Goal: Answer question/provide support

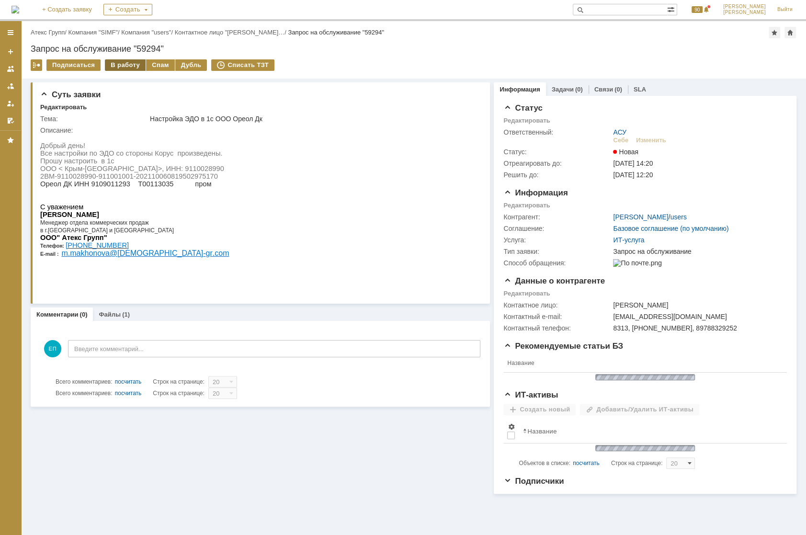
click at [126, 70] on div "В работу" at bounding box center [125, 64] width 41 height 11
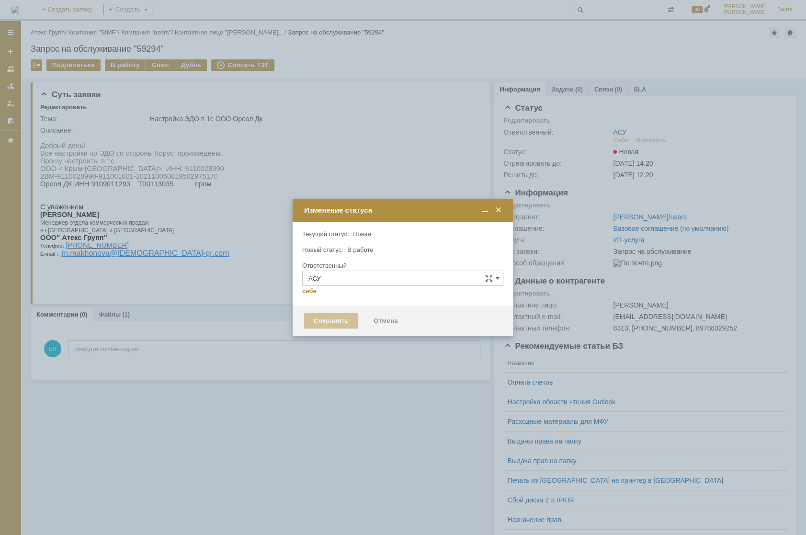
type input "[PERSON_NAME]"
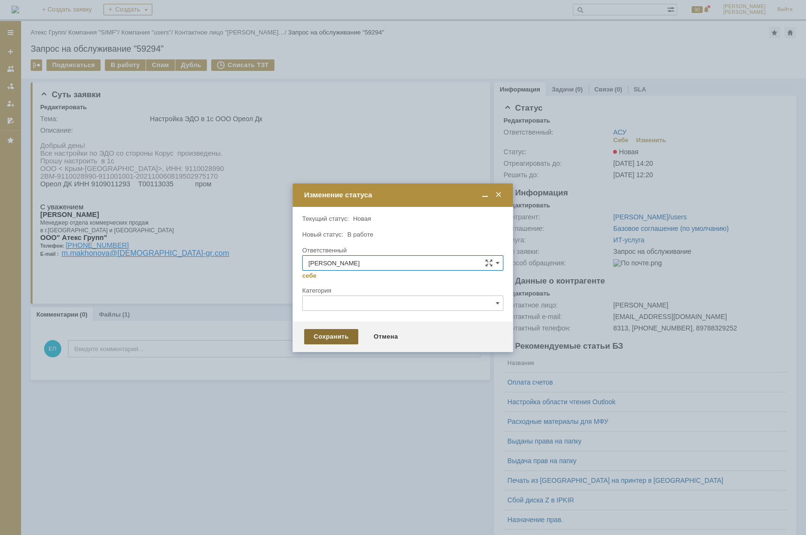
click at [316, 337] on div "Сохранить" at bounding box center [331, 336] width 54 height 15
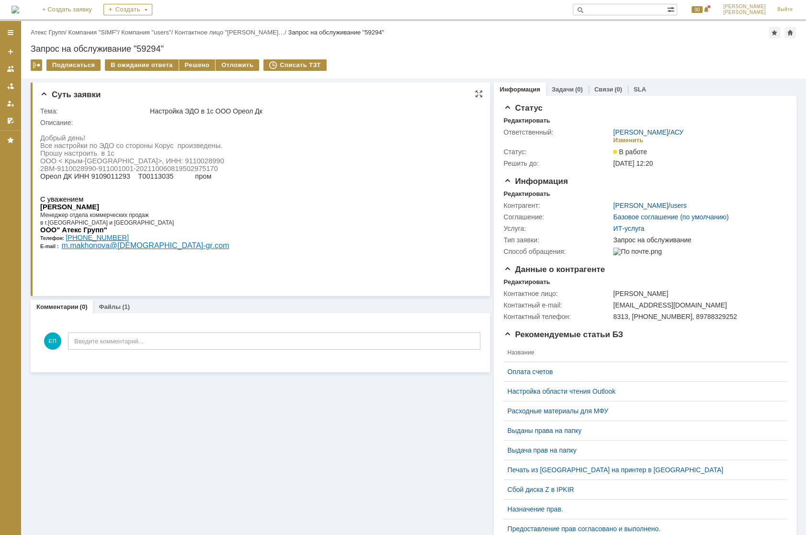
click at [153, 160] on span "Прошу настроить в 1с ООО < [GEOGRAPHIC_DATA]-[GEOGRAPHIC_DATA]>, ИНН: 9110028990" at bounding box center [132, 156] width 184 height 15
copy span "9110028990"
drag, startPoint x: 42, startPoint y: 171, endPoint x: 215, endPoint y: 175, distance: 173.0
click at [215, 172] on span "2BM-9110028990-911001001-202110060819502975170" at bounding box center [129, 169] width 178 height 8
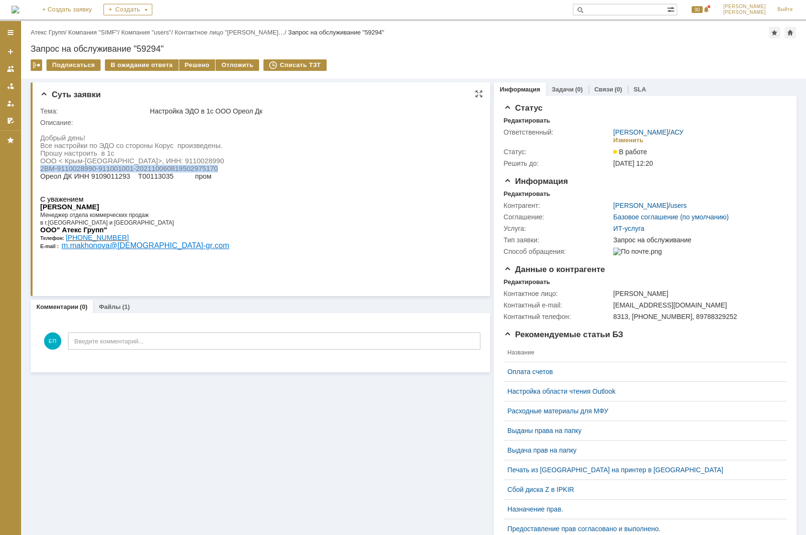
copy span "2BM-9110028990-911001001-202110060819502975170"
click at [307, 154] on html "Добрый день! Все настройки по ЭДО со стороны Корус произведены. Прошу настроить…" at bounding box center [258, 199] width 437 height 147
click at [141, 160] on span "Прошу настроить в 1с ООО < [GEOGRAPHIC_DATA]-[GEOGRAPHIC_DATA]>, ИНН: 9110028990" at bounding box center [132, 156] width 184 height 15
copy span "9110028990"
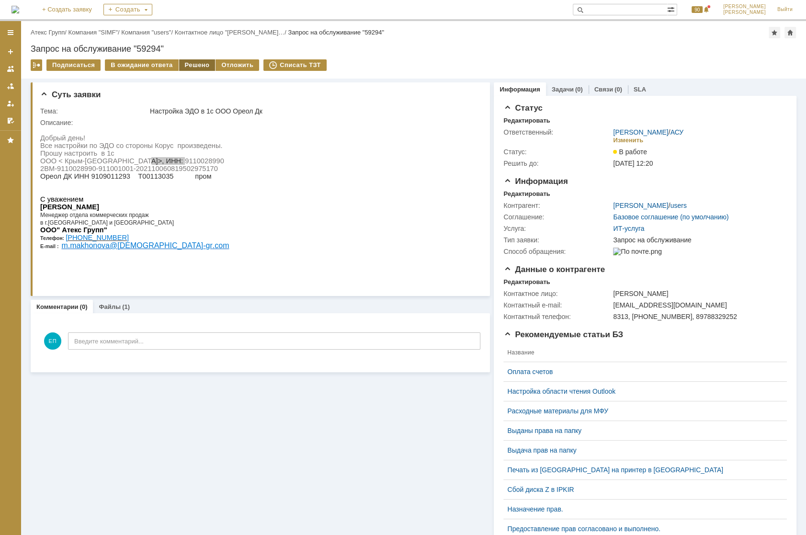
click at [187, 63] on div "Решено" at bounding box center [197, 64] width 36 height 11
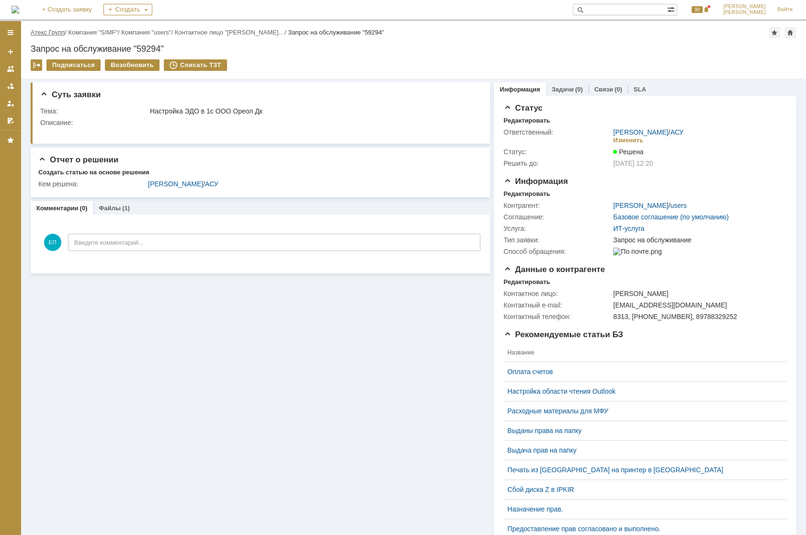
click at [55, 33] on link "Атекс Групп" at bounding box center [48, 32] width 34 height 7
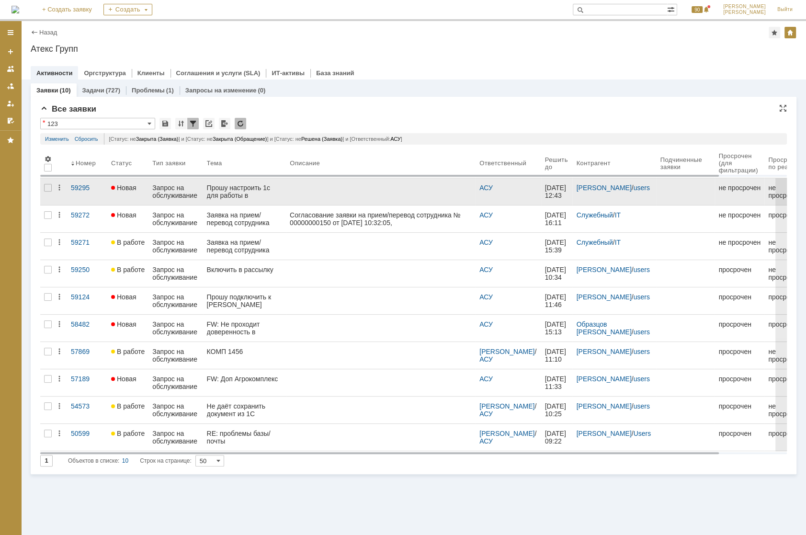
click at [237, 192] on div "Прошу настроить 1с для работы в [GEOGRAPHIC_DATA]" at bounding box center [245, 191] width 76 height 15
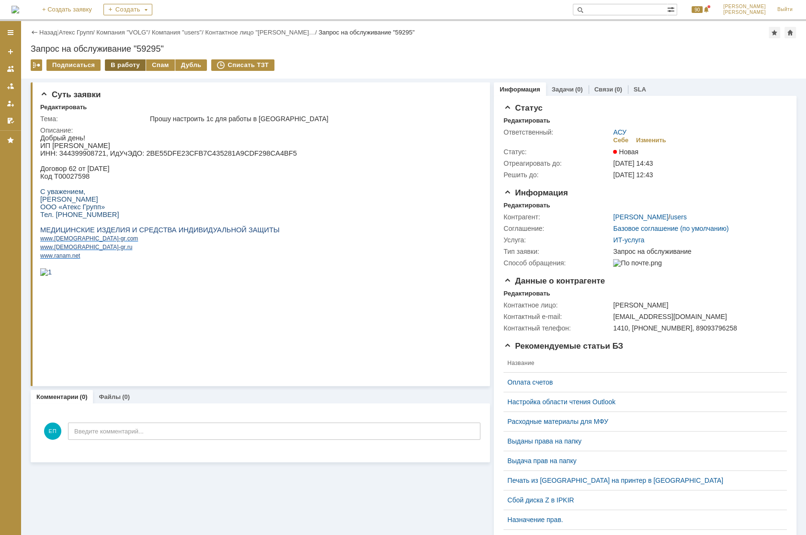
click at [129, 64] on div "В работу" at bounding box center [125, 64] width 41 height 11
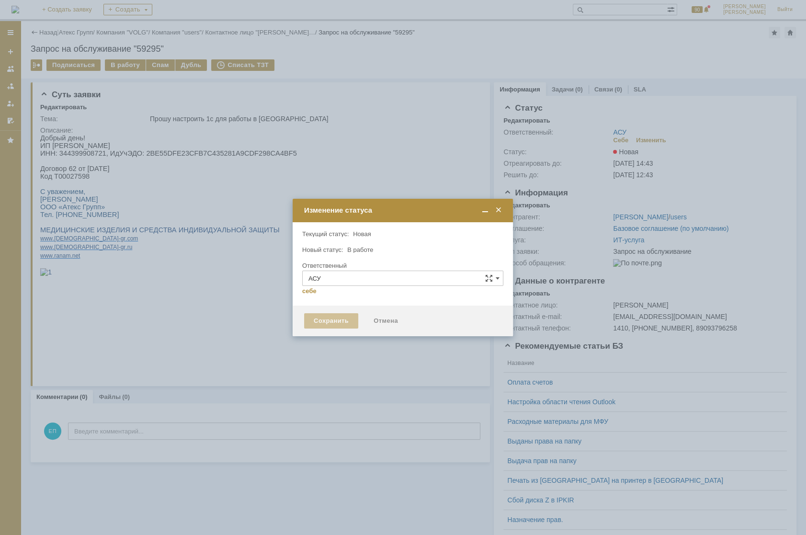
type input "[PERSON_NAME]"
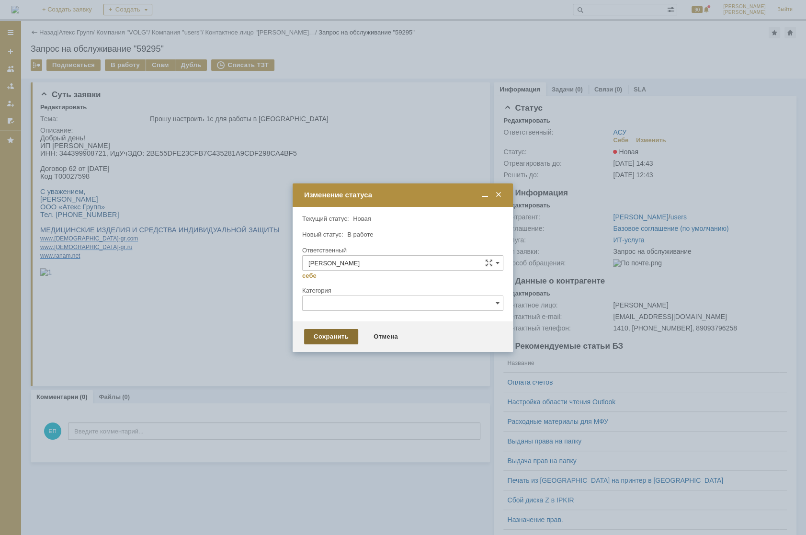
click at [311, 338] on div "Сохранить" at bounding box center [331, 336] width 54 height 15
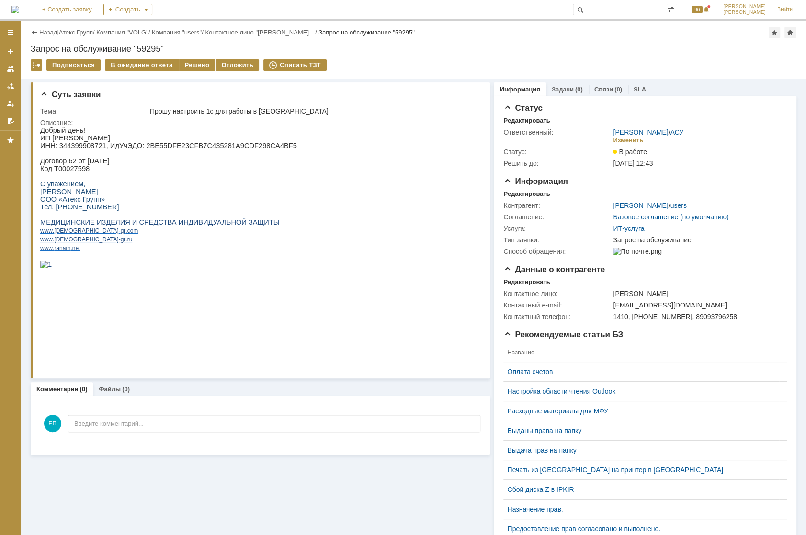
click at [71, 146] on p "ИНН: 344399908721, ИдУчЭДО: 2BE55DFE23CFB7C435281A9CDF298CA4BF5" at bounding box center [168, 146] width 257 height 8
copy p "344399908721"
click at [144, 147] on p "ИНН: 344399908721, ИдУчЭДО: 2BE55DFE23CFB7C435281A9CDF298CA4BF5" at bounding box center [168, 146] width 257 height 8
drag, startPoint x: 134, startPoint y: 148, endPoint x: 261, endPoint y: 148, distance: 126.9
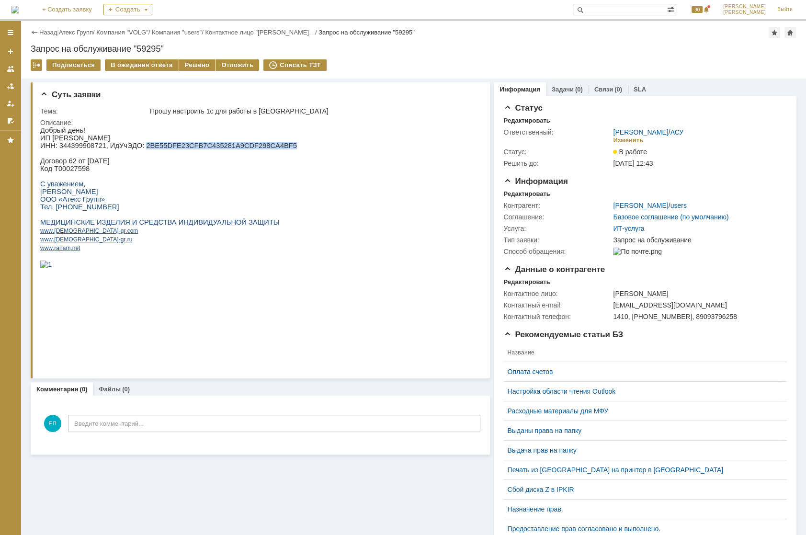
click at [261, 148] on p "ИНН: 344399908721, ИдУчЭДО: 2BE55DFE23CFB7C435281A9CDF298CA4BF5" at bounding box center [168, 146] width 257 height 8
copy p "2BE55DFE23CFB7C435281A9CDF298CA4BF5"
click at [84, 145] on p "ИНН: 344399908721, ИдУчЭДО: 2BE55DFE23CFB7C435281A9CDF298CA4BF5" at bounding box center [168, 146] width 257 height 8
copy p "344399908721"
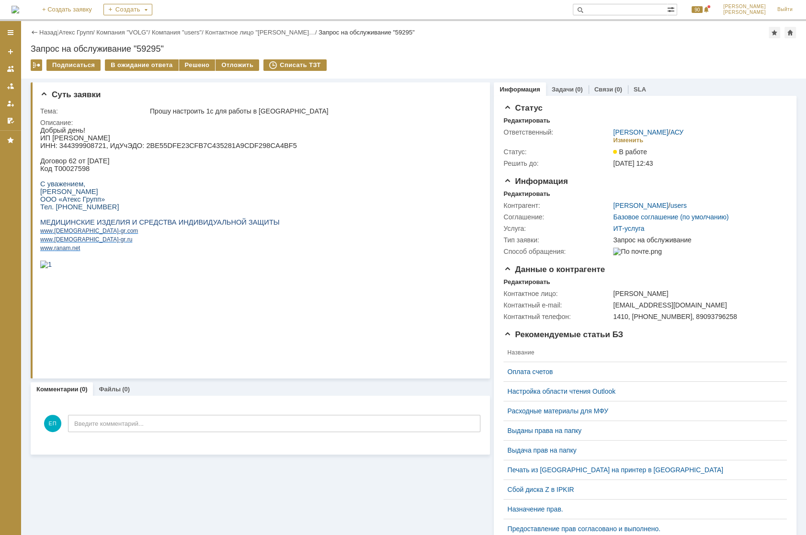
click at [64, 168] on p "Код Т00027598" at bounding box center [168, 169] width 257 height 8
copy p "Т00027598"
click at [185, 61] on div "Решено" at bounding box center [197, 64] width 36 height 11
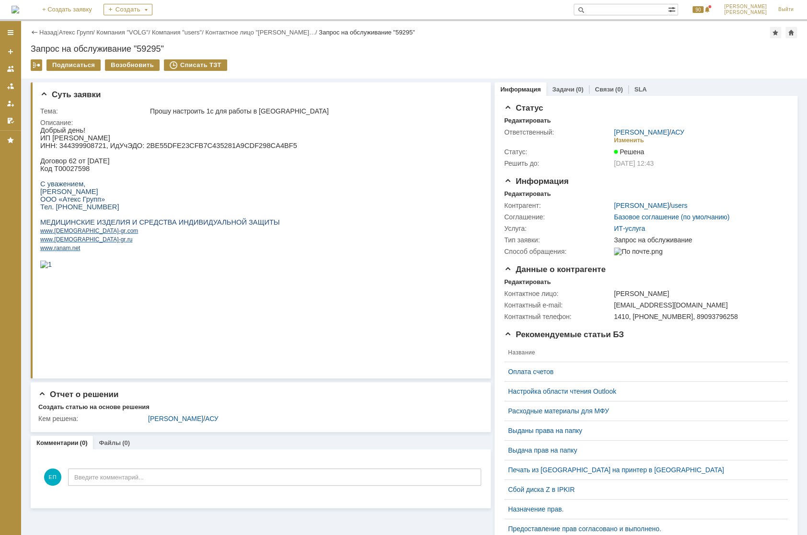
click at [76, 37] on div "Назад | Атекс Групп / Компания "VOLG" / Компания "users" / Контактное лицо "[PE…" at bounding box center [414, 32] width 766 height 11
click at [78, 36] on div "Назад | Атекс Групп / Компания "VOLG" / Компания "users" / Контактное лицо "[PE…" at bounding box center [414, 32] width 766 height 11
click at [82, 33] on link "Атекс Групп" at bounding box center [76, 32] width 34 height 7
